Goal: Find specific page/section: Locate a particular part of the current website

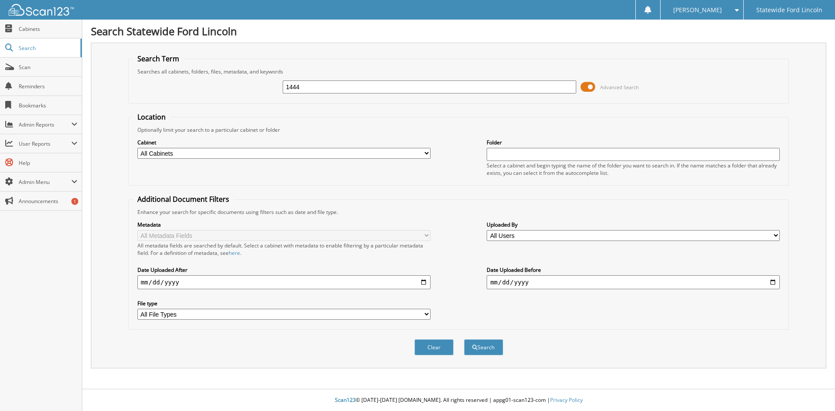
type input "1444"
click at [464, 339] on button "Search" at bounding box center [483, 347] width 39 height 16
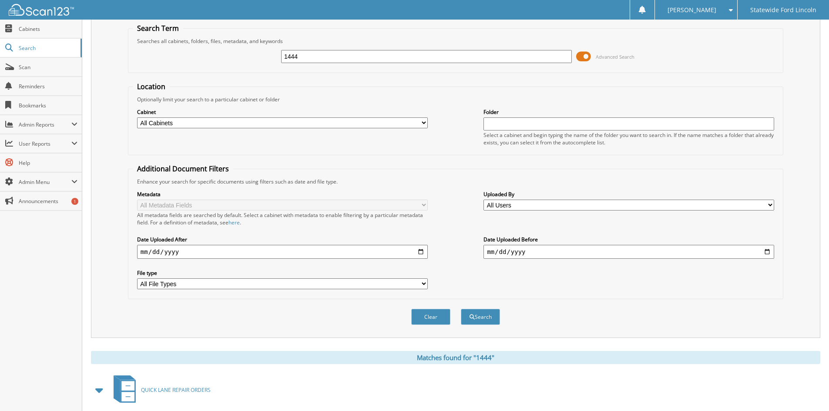
scroll to position [44, 0]
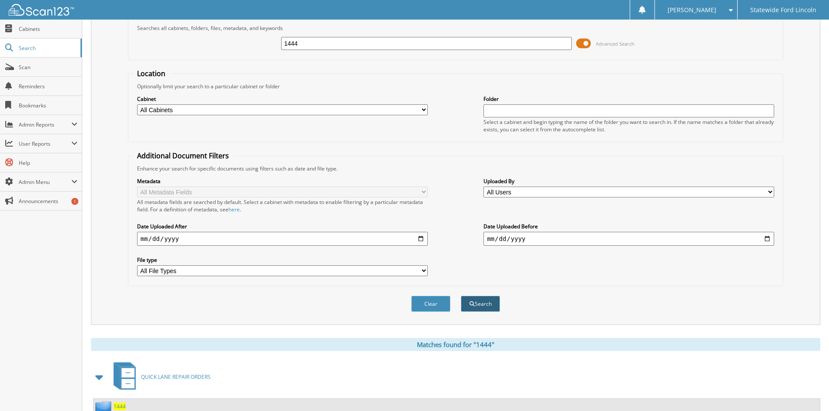
click at [479, 308] on button "Search" at bounding box center [480, 304] width 39 height 16
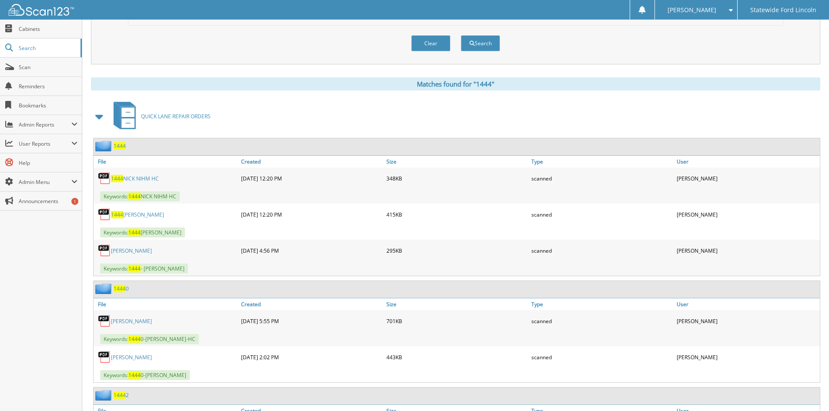
scroll to position [305, 0]
click at [140, 177] on link "1444 NICK NIHM HC" at bounding box center [135, 177] width 48 height 7
click at [142, 216] on link "1444 [PERSON_NAME]" at bounding box center [137, 214] width 53 height 7
